Goal: Information Seeking & Learning: Learn about a topic

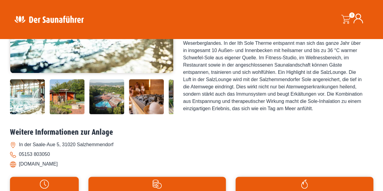
scroll to position [167, 0]
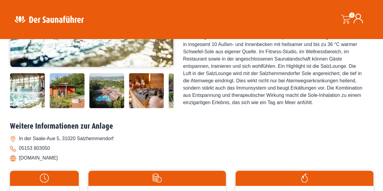
click at [108, 93] on img at bounding box center [106, 90] width 35 height 35
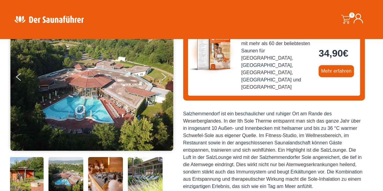
scroll to position [82, 0]
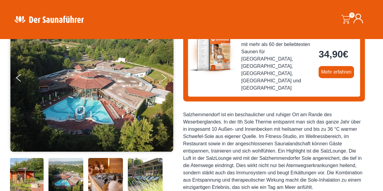
click at [144, 173] on img at bounding box center [145, 175] width 35 height 35
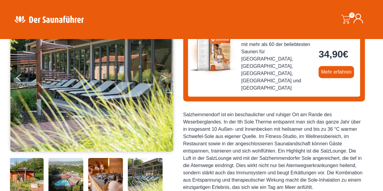
click at [163, 76] on icon "Next" at bounding box center [163, 77] width 5 height 4
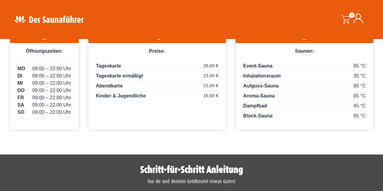
scroll to position [477, 0]
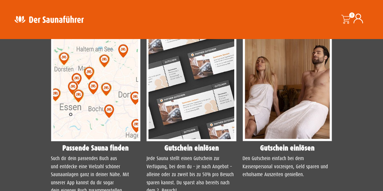
click at [126, 101] on img at bounding box center [96, 85] width 90 height 112
click at [47, 21] on img at bounding box center [49, 19] width 79 height 12
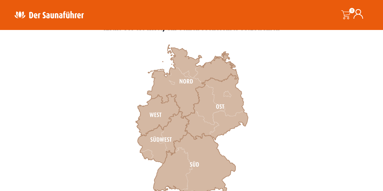
scroll to position [191, 0]
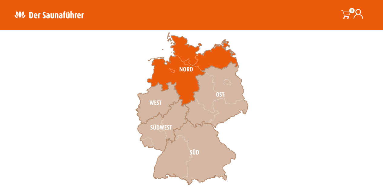
click at [170, 79] on icon at bounding box center [192, 70] width 91 height 74
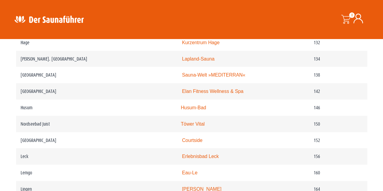
scroll to position [802, 0]
